Goal: Transaction & Acquisition: Download file/media

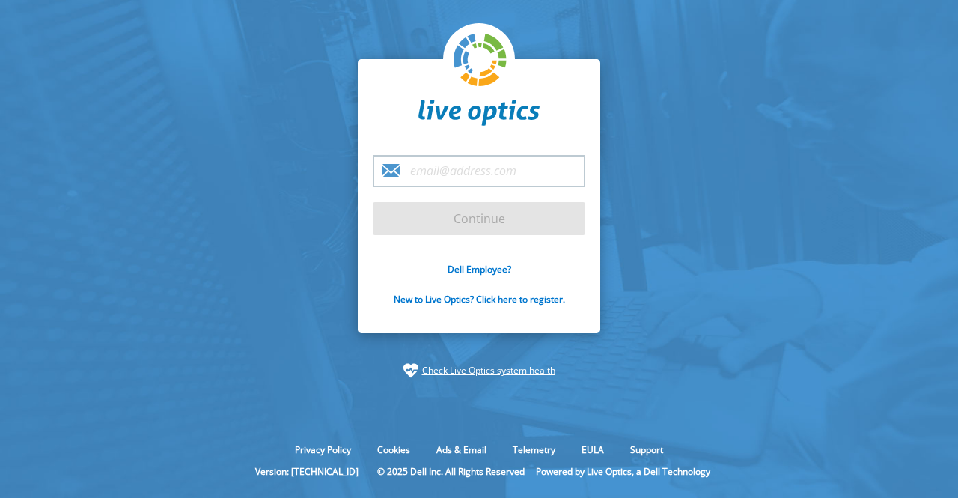
click at [427, 180] on input "email" at bounding box center [479, 171] width 213 height 32
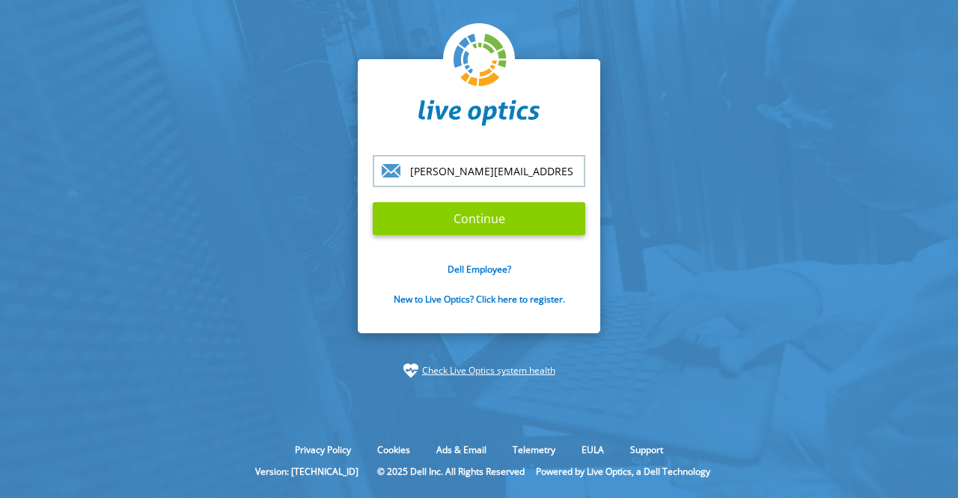
type input "[PERSON_NAME][EMAIL_ADDRESS][DOMAIN_NAME]"
click at [490, 216] on input "Continue" at bounding box center [479, 218] width 213 height 33
click at [482, 225] on input "Continue" at bounding box center [479, 218] width 213 height 33
click at [487, 226] on input "Continue" at bounding box center [479, 218] width 213 height 33
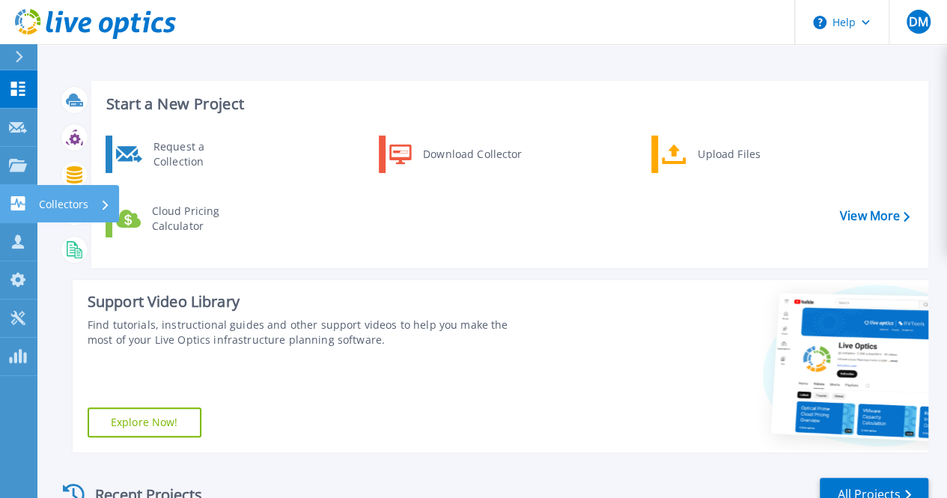
click at [64, 205] on p "Collectors" at bounding box center [63, 204] width 49 height 39
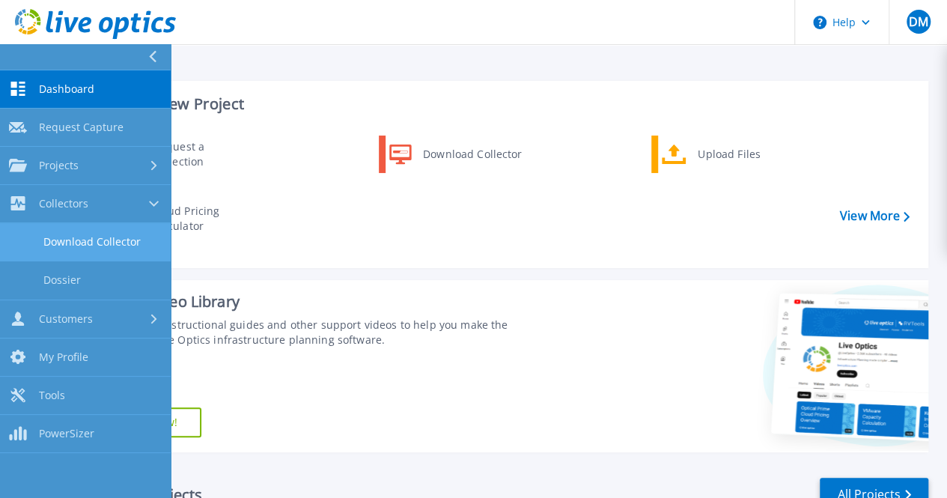
click at [76, 242] on link "Download Collector" at bounding box center [85, 242] width 171 height 38
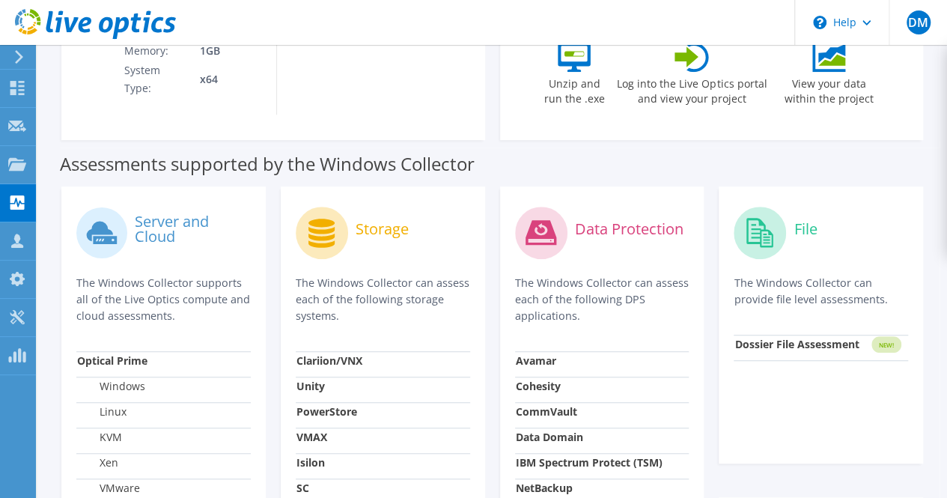
scroll to position [374, 0]
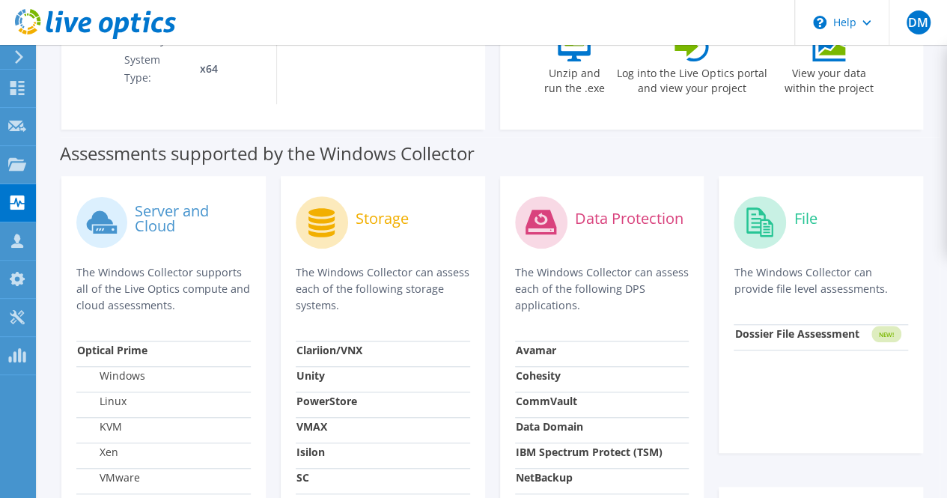
click at [376, 211] on label "Storage" at bounding box center [382, 218] width 53 height 15
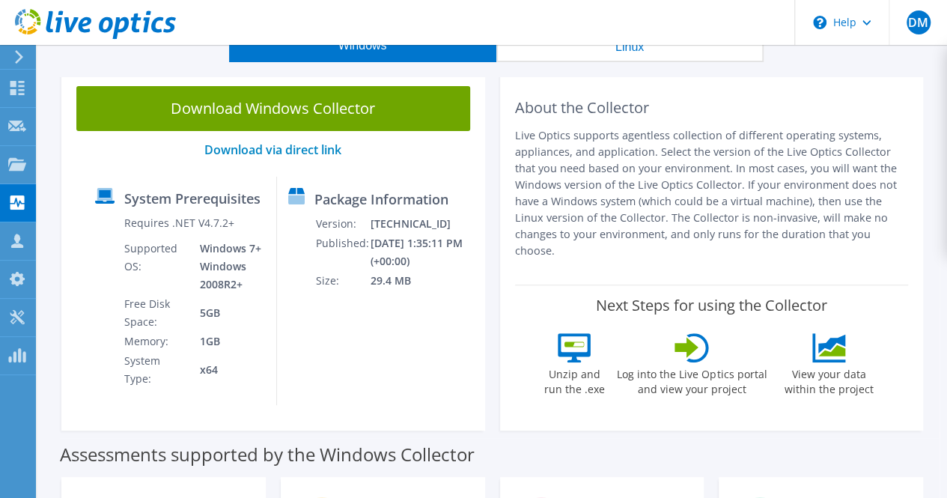
scroll to position [0, 0]
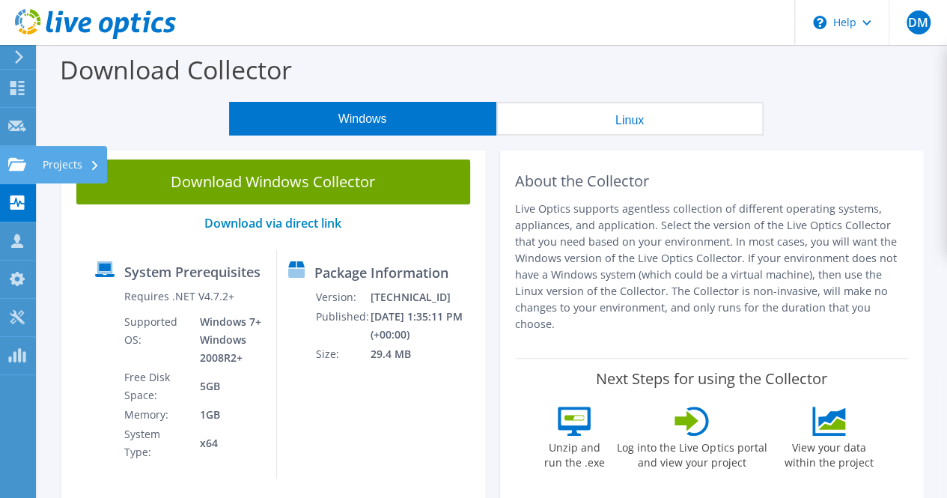
click at [64, 167] on div "Projects" at bounding box center [71, 164] width 72 height 37
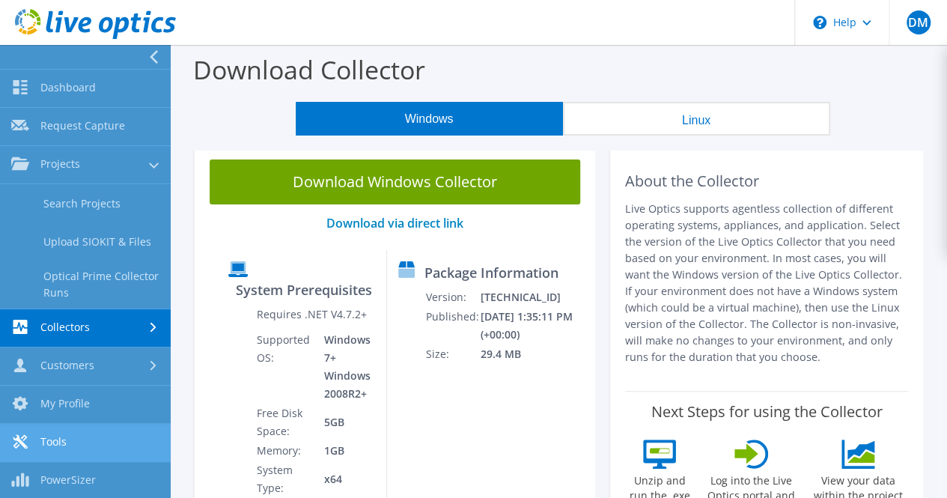
click at [63, 444] on link "Tools" at bounding box center [85, 443] width 171 height 38
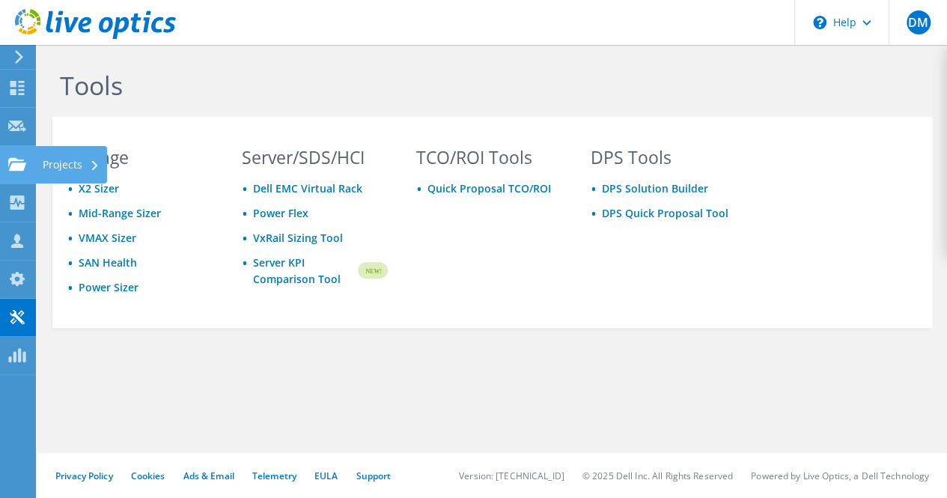
click at [73, 164] on div "Projects" at bounding box center [71, 164] width 72 height 37
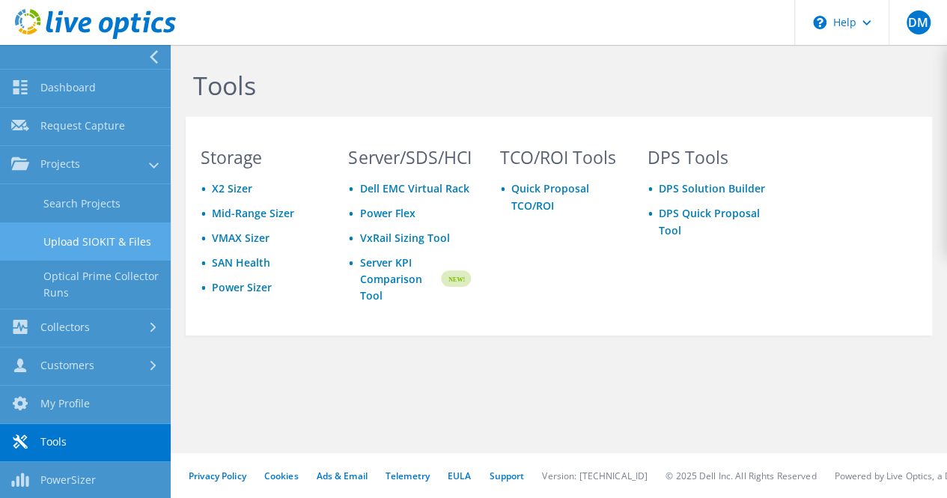
click at [85, 239] on link "Upload SIOKIT & Files" at bounding box center [85, 241] width 171 height 38
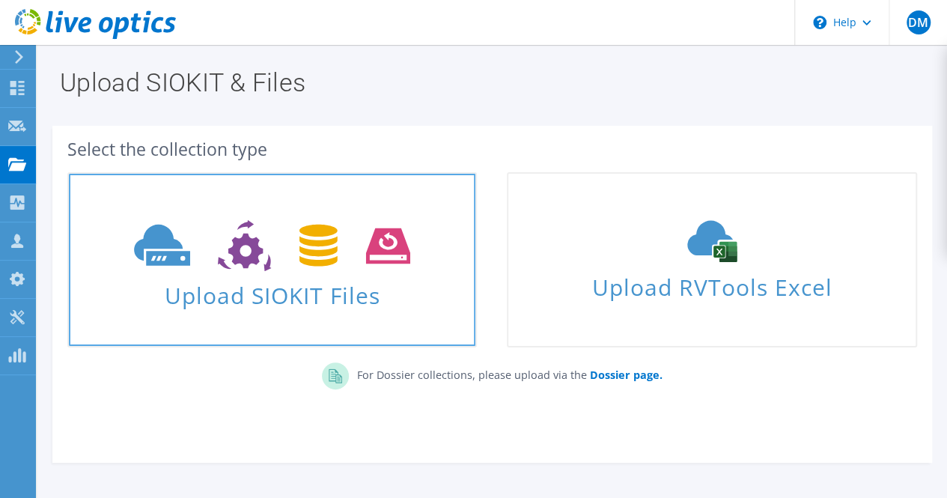
click at [302, 290] on span "Upload SIOKIT Files" at bounding box center [272, 291] width 407 height 32
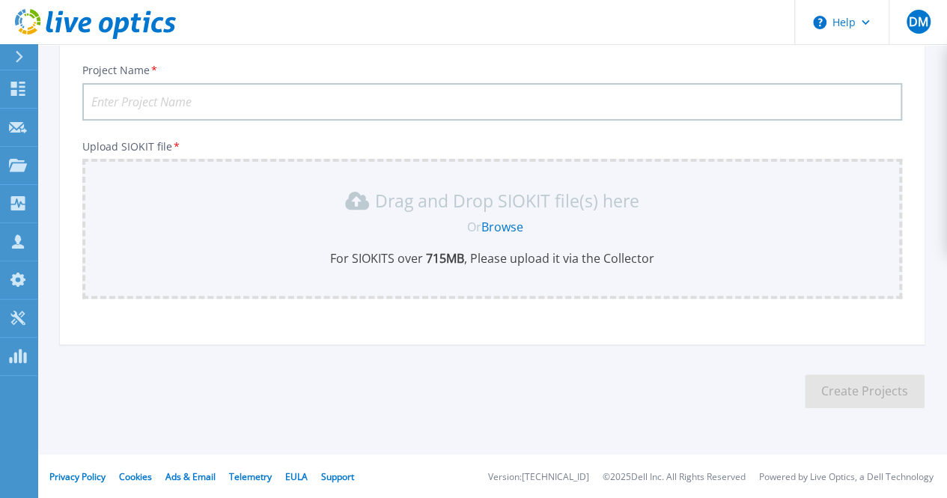
scroll to position [98, 0]
click at [24, 318] on icon at bounding box center [18, 318] width 18 height 14
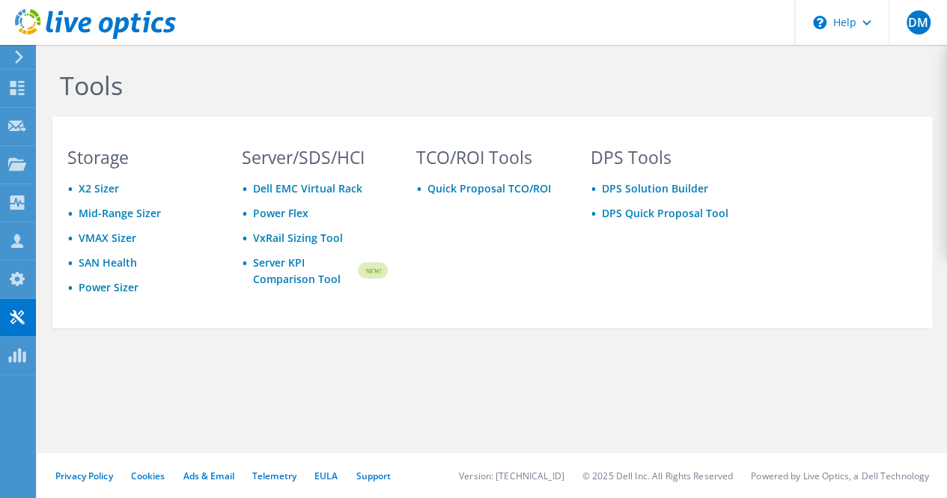
click at [22, 53] on icon at bounding box center [18, 56] width 11 height 13
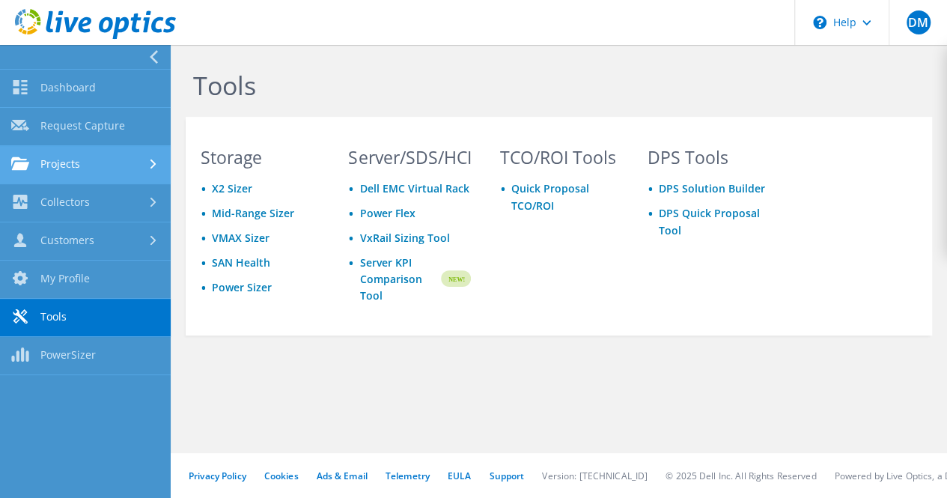
click at [93, 159] on link "Projects" at bounding box center [85, 165] width 171 height 38
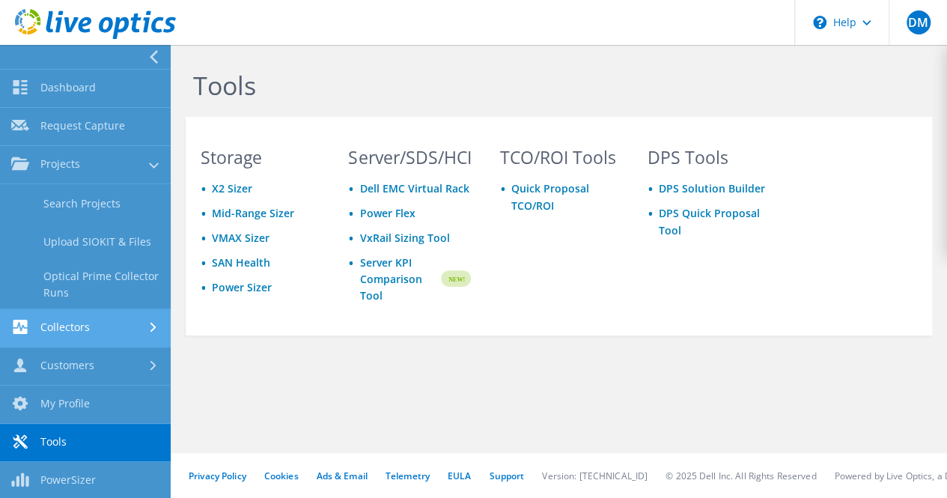
click at [126, 329] on link "Collectors" at bounding box center [85, 328] width 171 height 38
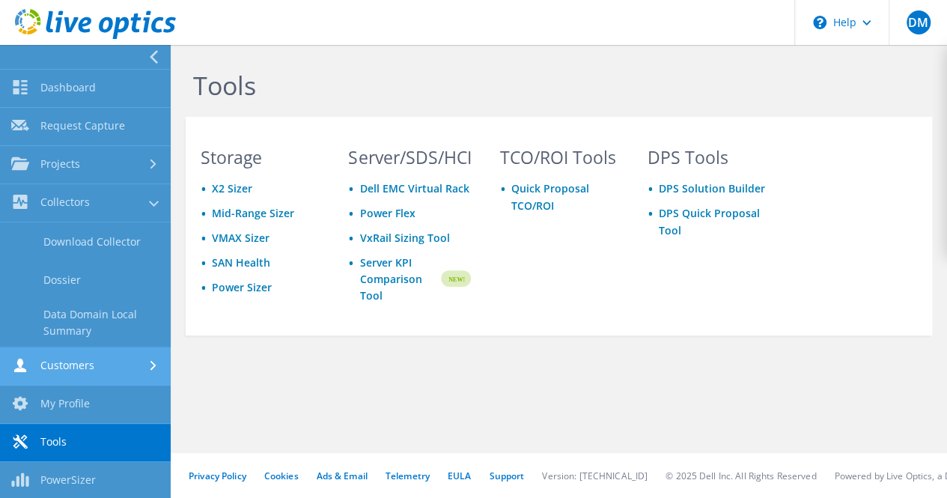
click at [115, 369] on link "Customers" at bounding box center [85, 366] width 171 height 38
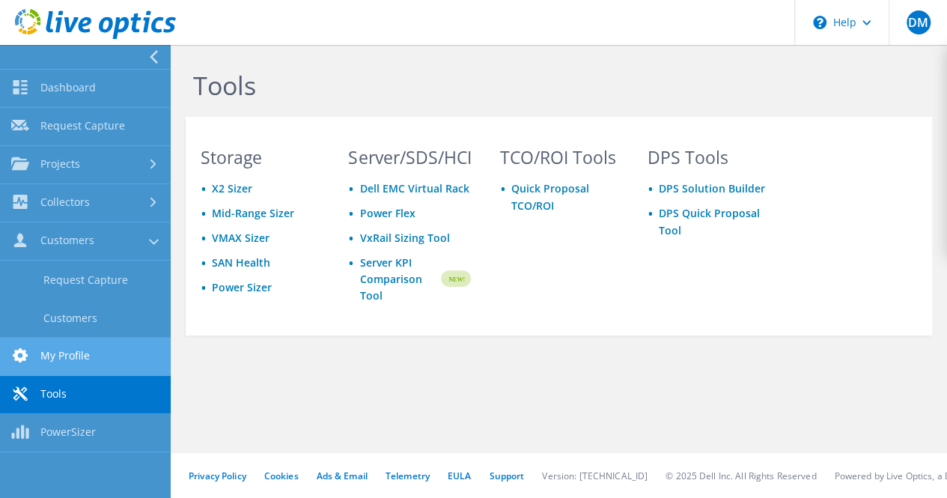
click at [102, 361] on link "My Profile" at bounding box center [85, 357] width 171 height 38
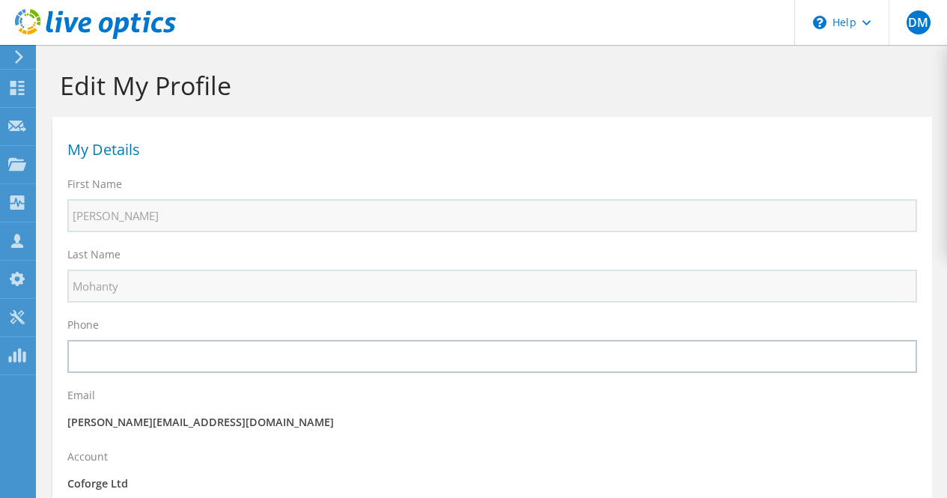
select select "101"
click at [22, 59] on icon at bounding box center [18, 56] width 11 height 13
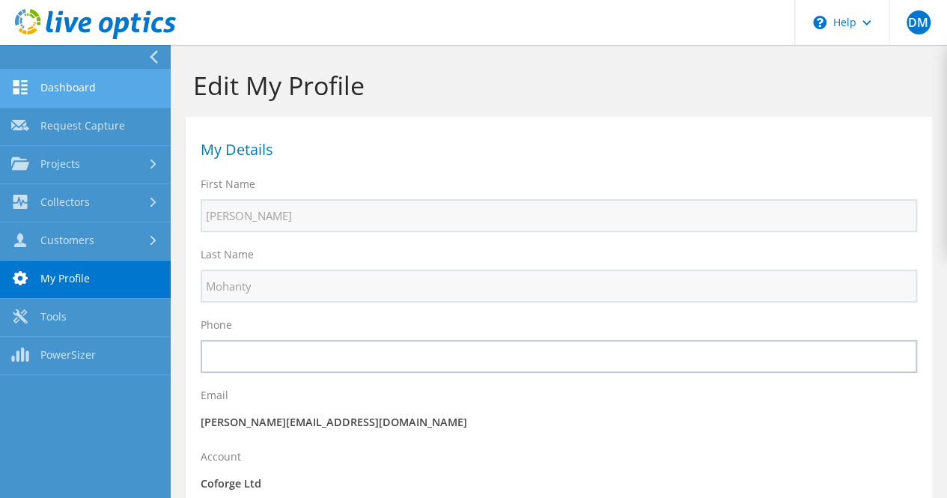
click at [91, 86] on link "Dashboard" at bounding box center [85, 89] width 171 height 38
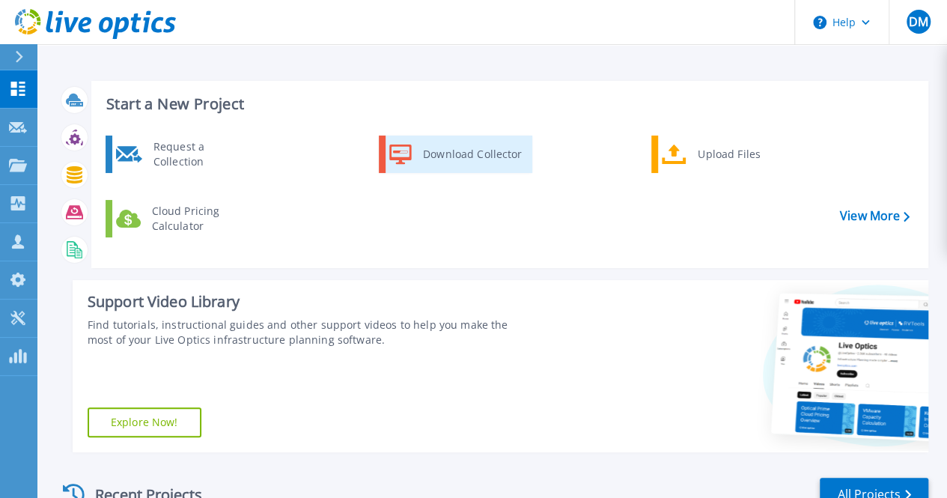
click at [459, 153] on div "Download Collector" at bounding box center [472, 154] width 113 height 30
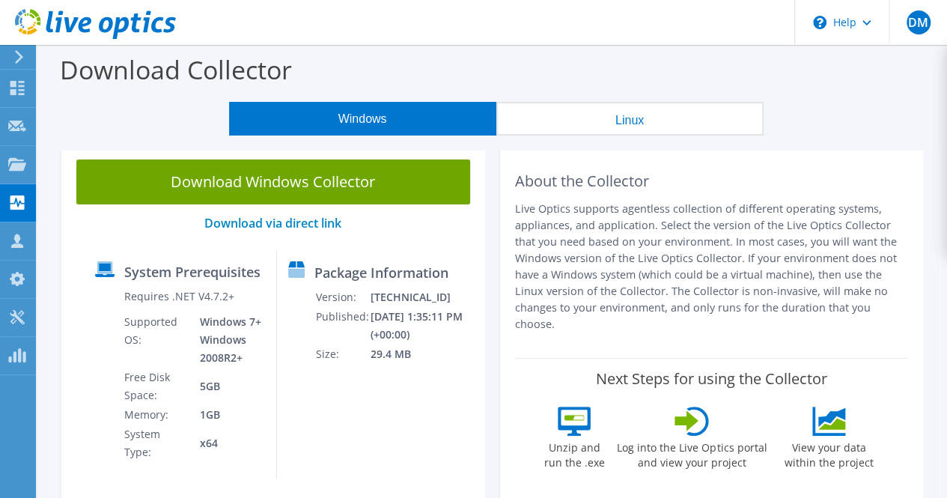
click at [20, 56] on use at bounding box center [19, 56] width 8 height 13
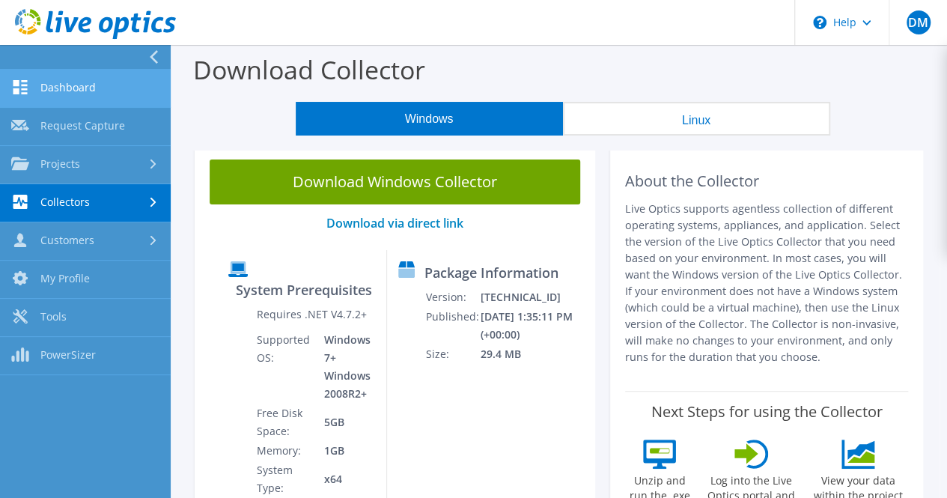
click at [90, 80] on link "Dashboard" at bounding box center [85, 89] width 171 height 38
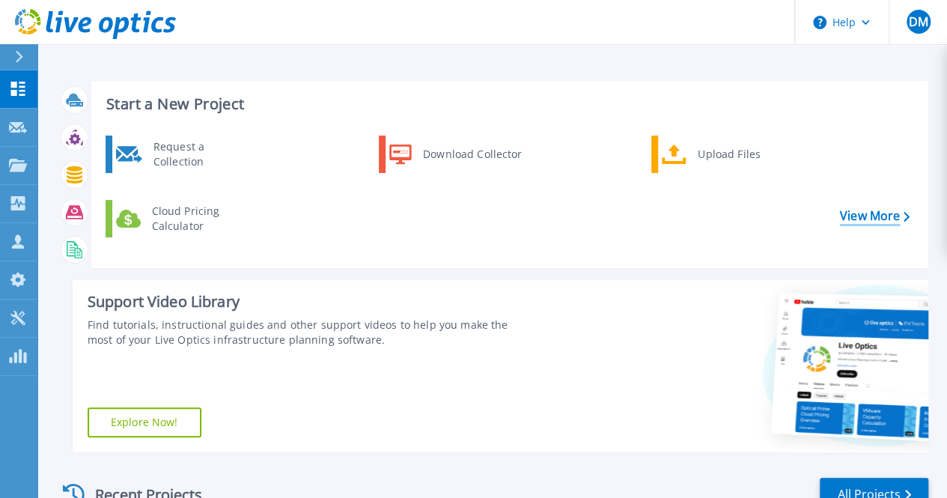
click at [876, 212] on link "View More" at bounding box center [875, 216] width 70 height 14
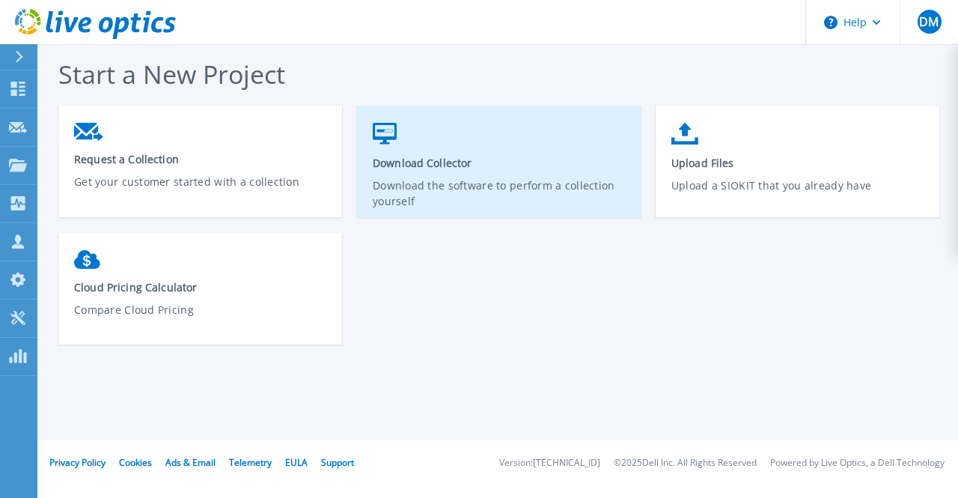
click at [410, 164] on span "Download Collector" at bounding box center [499, 163] width 253 height 14
